Goal: Transaction & Acquisition: Purchase product/service

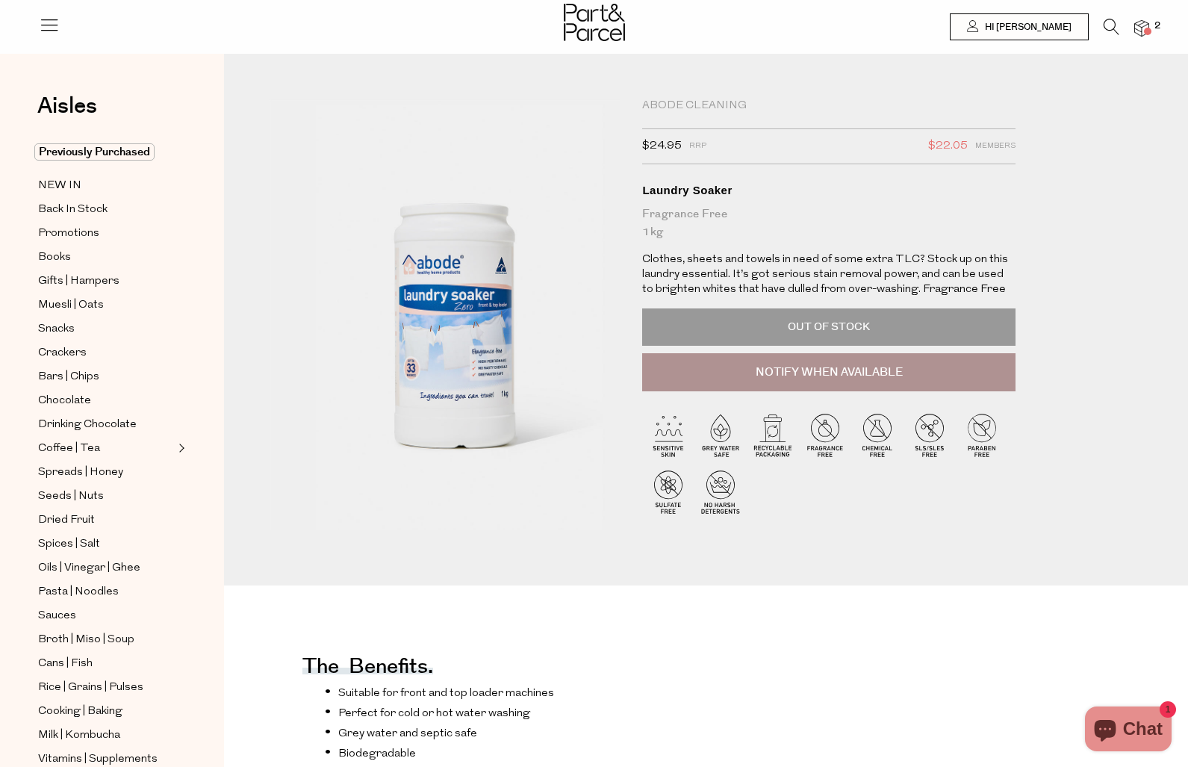
click at [1104, 25] on icon at bounding box center [1112, 27] width 16 height 16
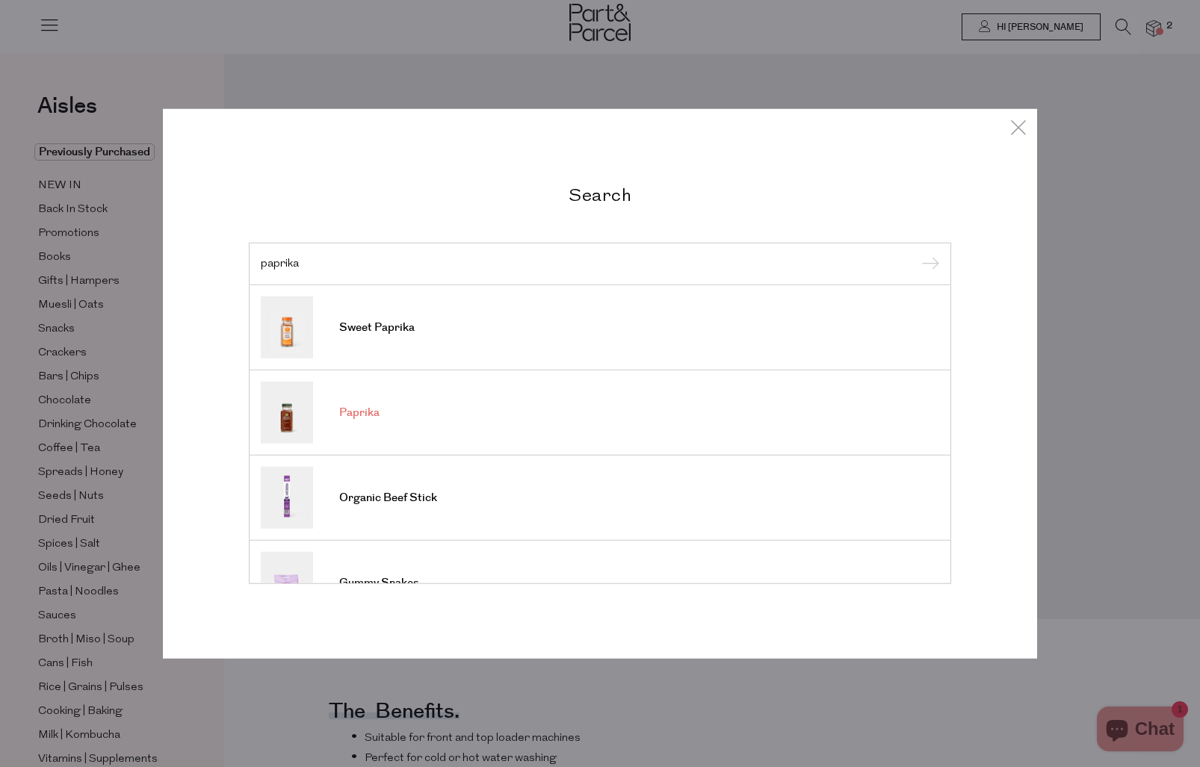
type input "paprika"
click at [431, 412] on link "Paprika" at bounding box center [600, 413] width 678 height 62
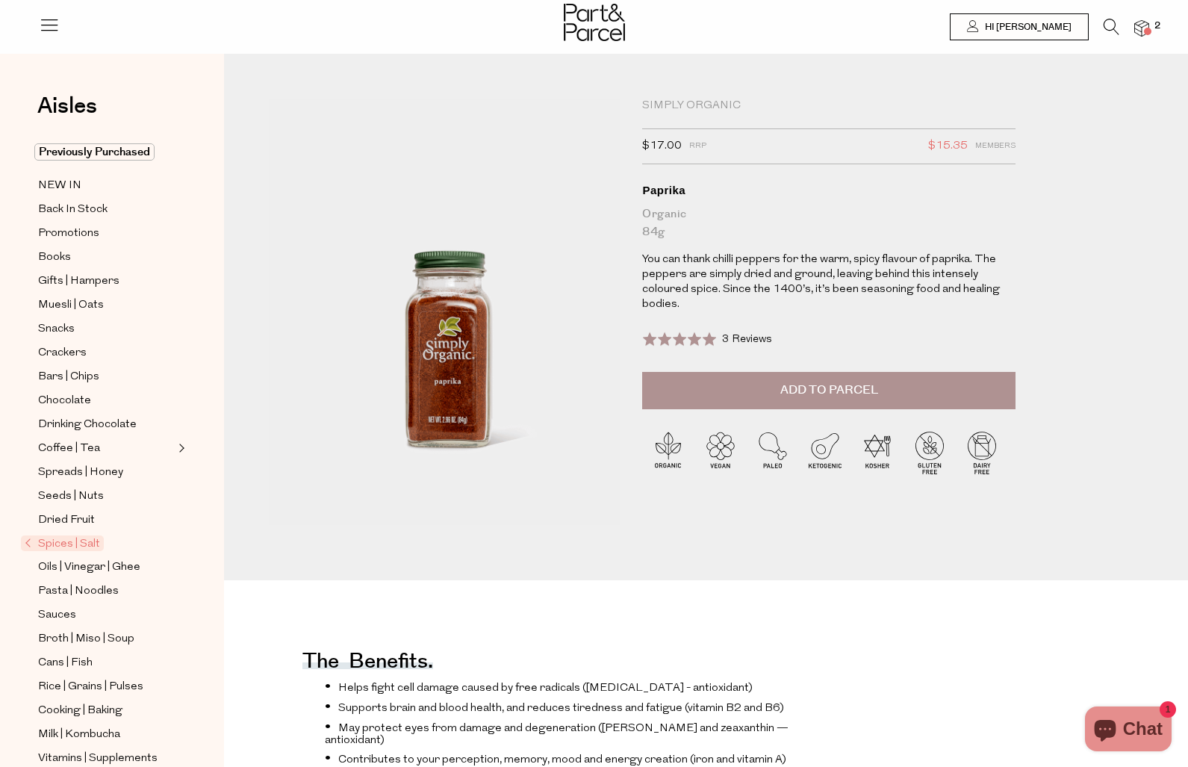
click at [741, 408] on button "Add to Parcel" at bounding box center [829, 390] width 374 height 37
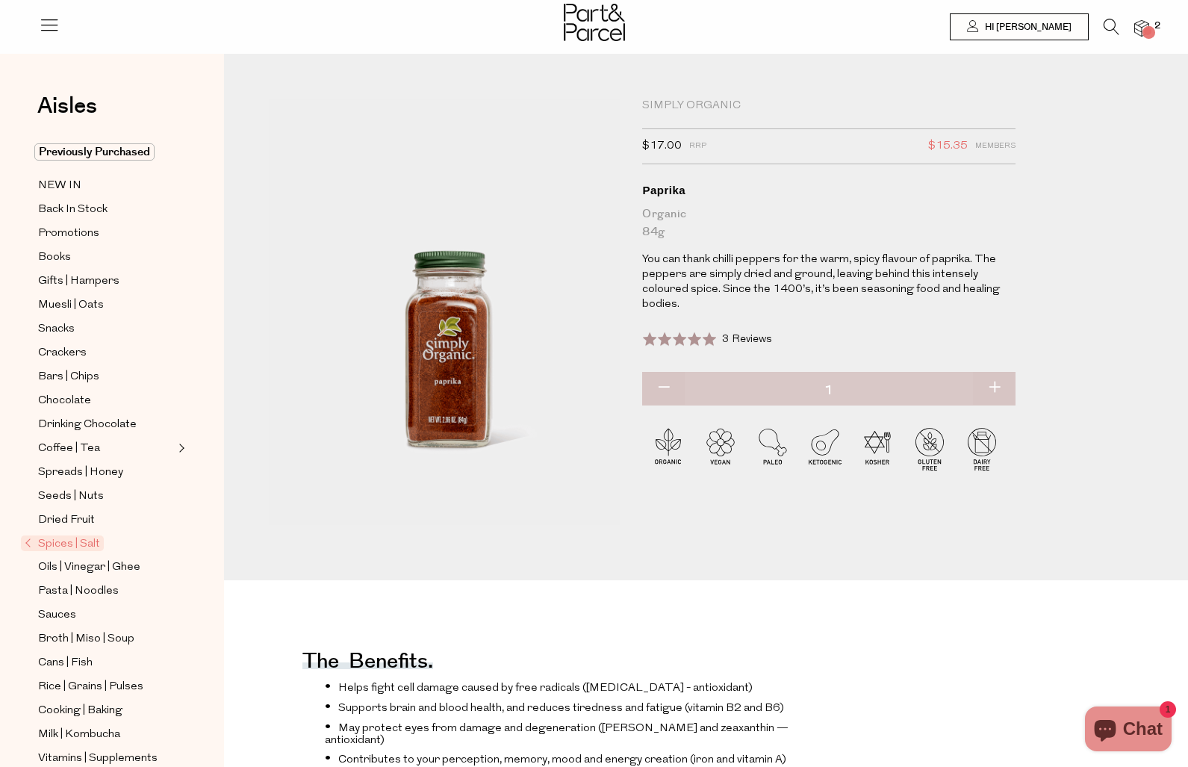
click at [755, 345] on span "3 Reviews" at bounding box center [747, 339] width 50 height 11
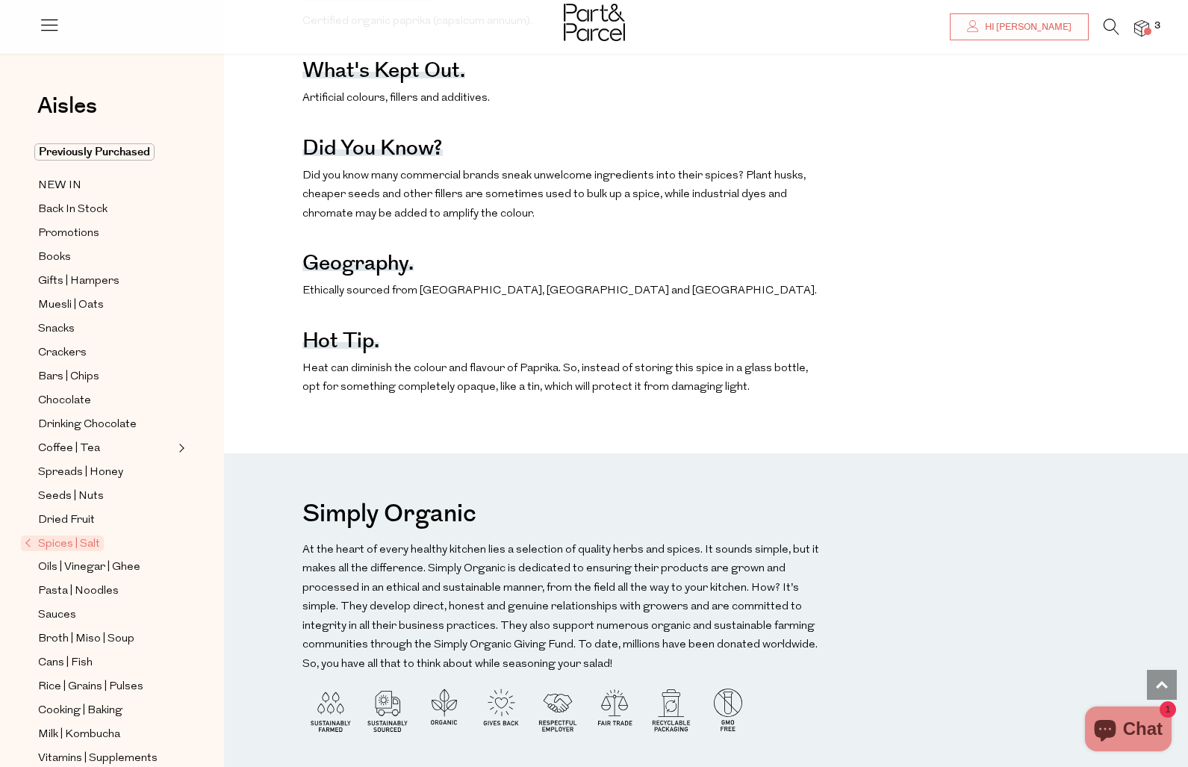
scroll to position [625, 0]
